Goal: Information Seeking & Learning: Learn about a topic

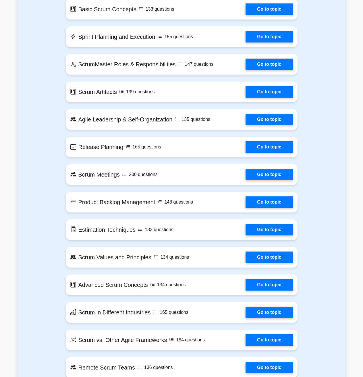
scroll to position [201, 0]
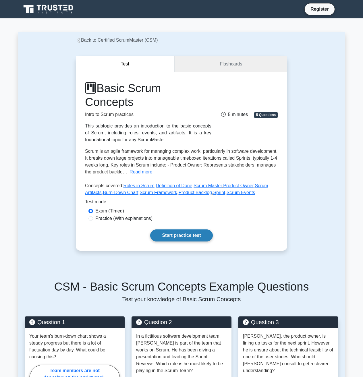
click at [193, 239] on link "Start practice test" at bounding box center [181, 235] width 62 height 12
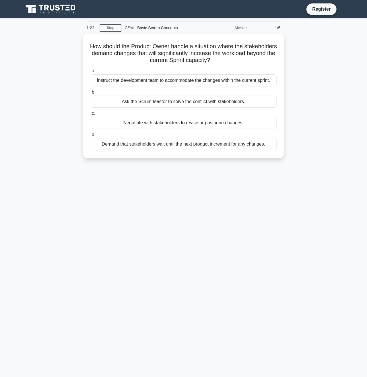
click at [48, 105] on div "How should the Product Owner handle a situation where the stakeholders demand c…" at bounding box center [183, 99] width 327 height 131
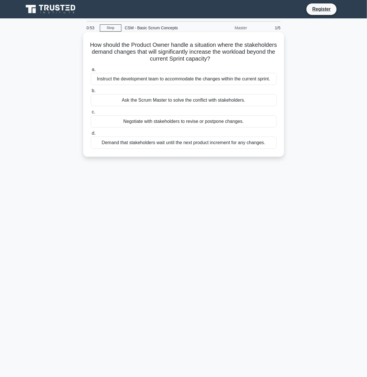
click at [149, 121] on div "Negotiate with stakeholders to revise or postpone changes." at bounding box center [184, 121] width 186 height 12
click at [91, 114] on input "c. Negotiate with stakeholders to revise or postpone changes." at bounding box center [91, 112] width 0 height 4
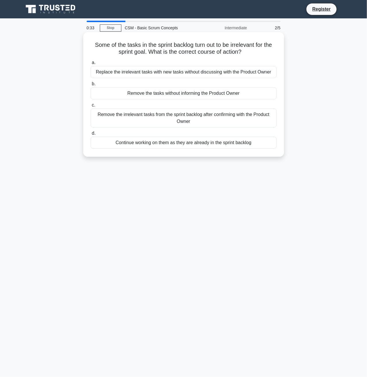
click at [152, 120] on div "Remove the irrelevant tasks from the sprint backlog after confirming with the P…" at bounding box center [184, 118] width 186 height 19
click at [91, 107] on input "c. Remove the irrelevant tasks from the sprint backlog after confirming with th…" at bounding box center [91, 105] width 0 height 4
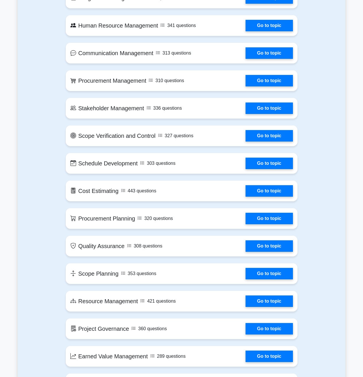
scroll to position [431, 0]
